Goal: Task Accomplishment & Management: Complete application form

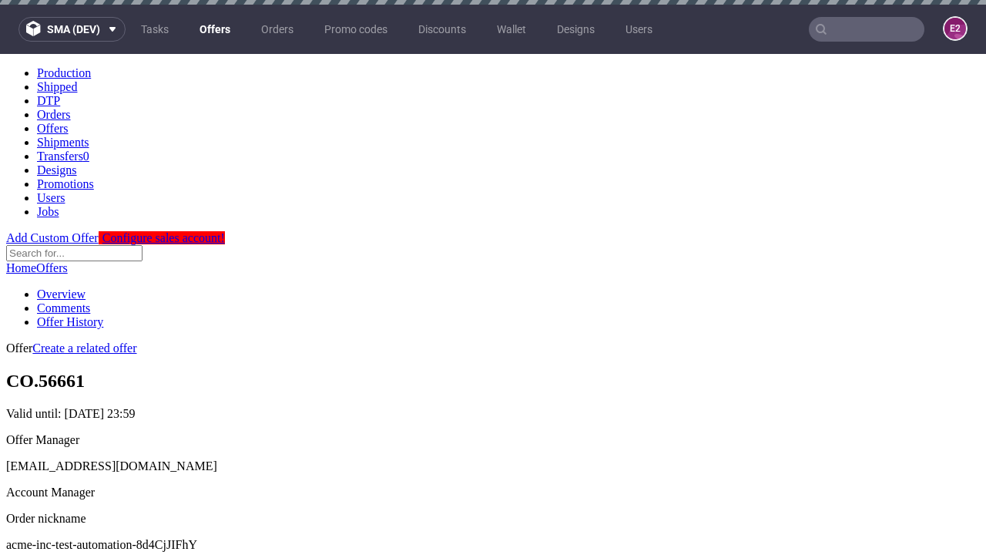
scroll to position [5, 0]
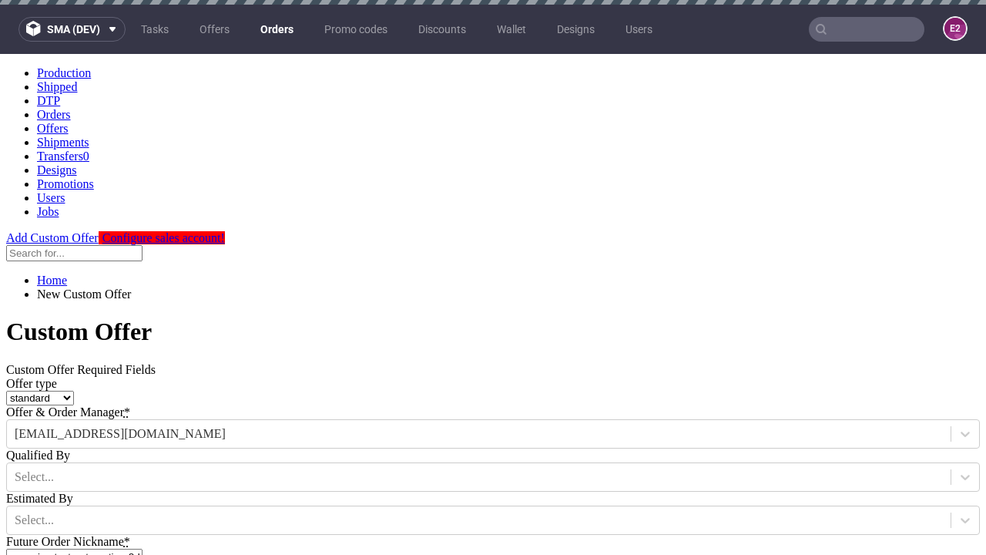
type input "acme-inc-test-automation-8d4CjJIFhY"
type input "2025-09-02"
type input "e2e-user-UObxduGmGs@test.com"
select select "gb"
type input "e2e-user-UObxduGmGs@test.com"
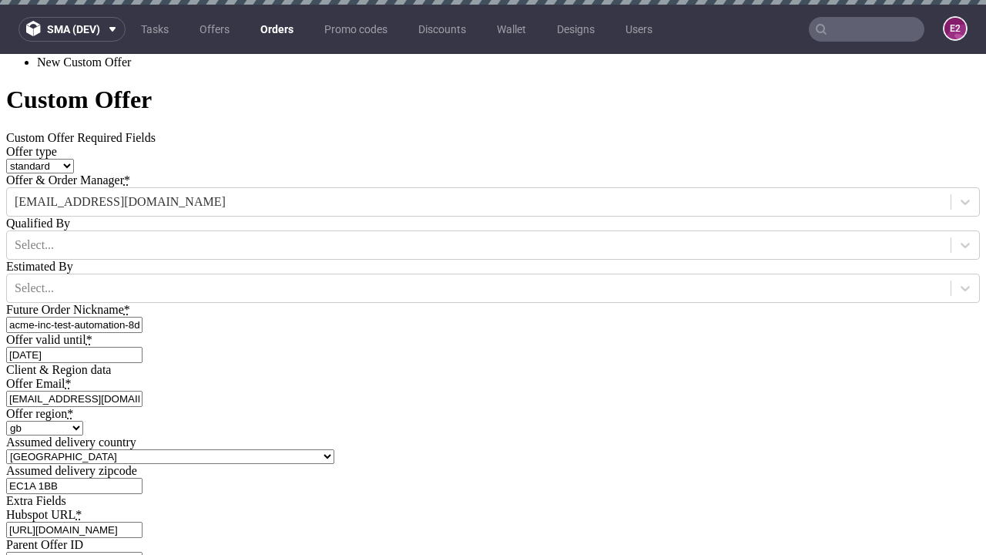
scroll to position [5, 0]
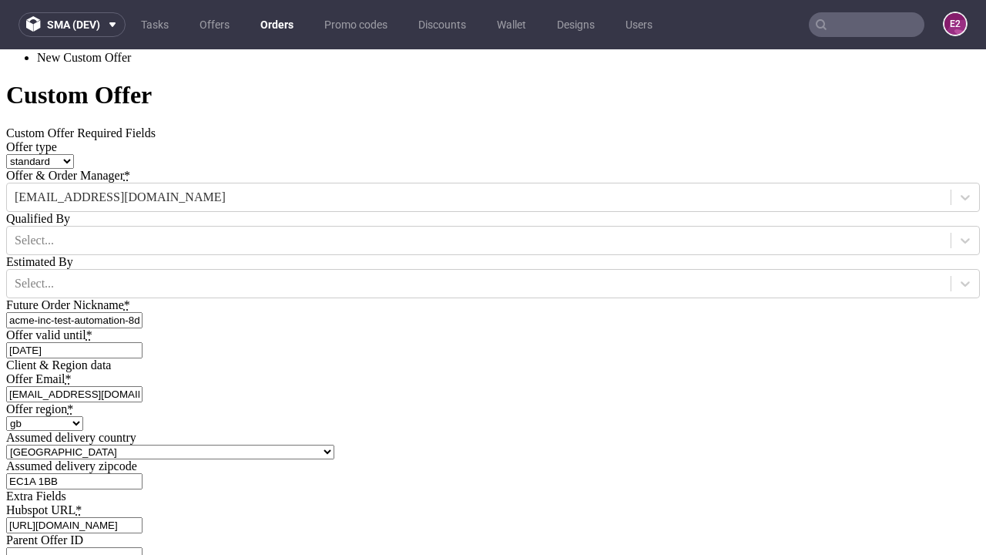
type input "[URL][DOMAIN_NAME]"
type input "Please wait..."
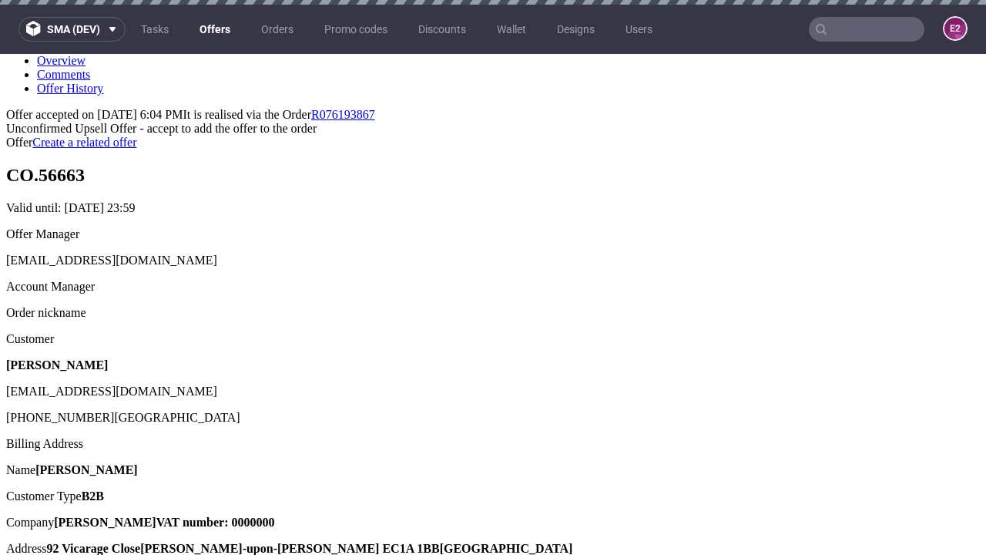
scroll to position [5, 0]
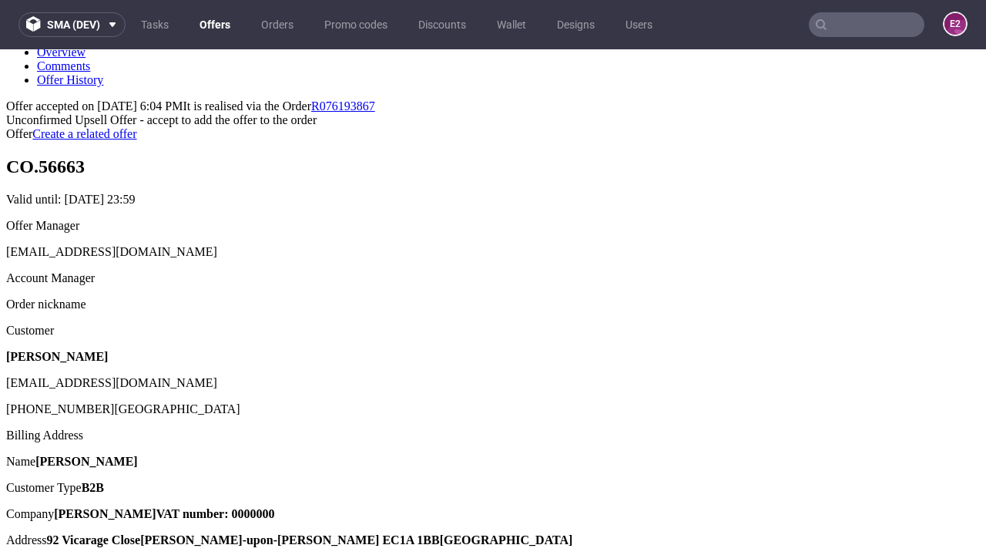
type input "In progress..."
